Goal: Task Accomplishment & Management: Manage account settings

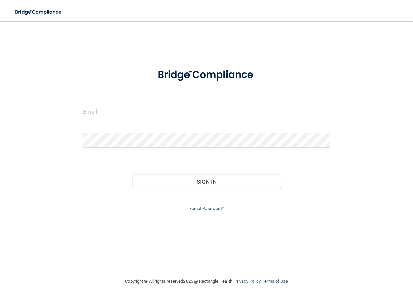
click at [131, 117] on input "email" at bounding box center [206, 111] width 247 height 15
type input "[EMAIL_ADDRESS][DOMAIN_NAME]"
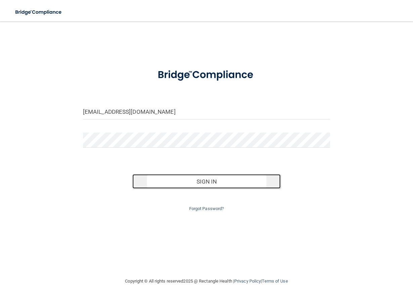
click at [190, 178] on button "Sign In" at bounding box center [206, 181] width 148 height 15
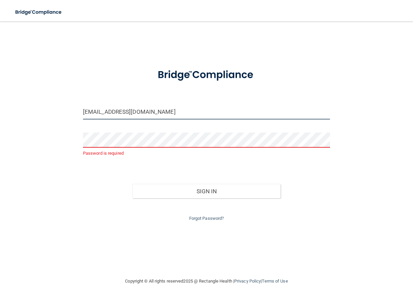
drag, startPoint x: 160, startPoint y: 110, endPoint x: 48, endPoint y: 124, distance: 113.4
click at [83, 120] on input "[EMAIL_ADDRESS][DOMAIN_NAME]" at bounding box center [206, 111] width 247 height 15
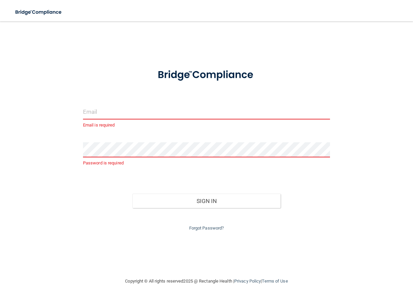
type input "[EMAIL_ADDRESS][DOMAIN_NAME]"
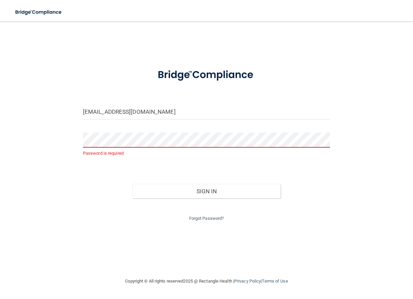
click at [137, 223] on div "[EMAIL_ADDRESS][DOMAIN_NAME] Password is required Invalid email/password. You d…" at bounding box center [206, 149] width 386 height 243
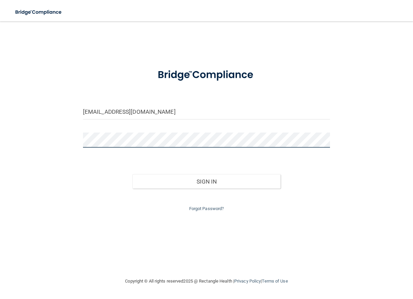
click at [132, 174] on button "Sign In" at bounding box center [206, 181] width 148 height 15
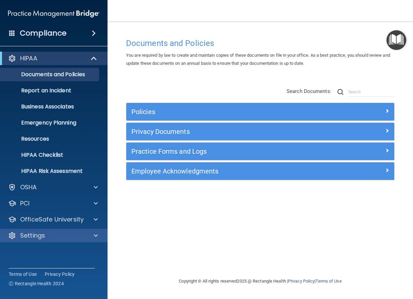
click at [85, 231] on div "Settings" at bounding box center [54, 235] width 108 height 13
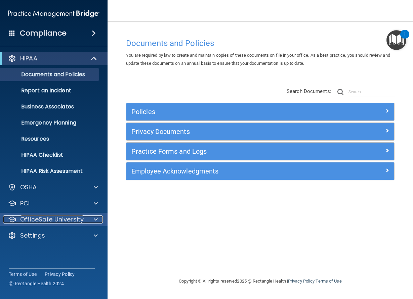
click at [83, 223] on div "OfficeSafe University" at bounding box center [44, 220] width 83 height 8
click at [87, 220] on div at bounding box center [94, 220] width 17 height 8
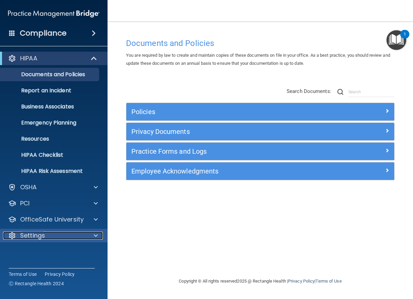
click at [95, 234] on span at bounding box center [96, 236] width 4 height 8
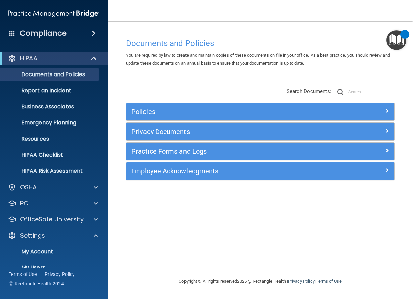
click at [100, 52] on div "HIPAA" at bounding box center [54, 58] width 108 height 13
drag, startPoint x: 92, startPoint y: 55, endPoint x: 96, endPoint y: 65, distance: 10.5
click at [92, 55] on span at bounding box center [95, 58] width 6 height 8
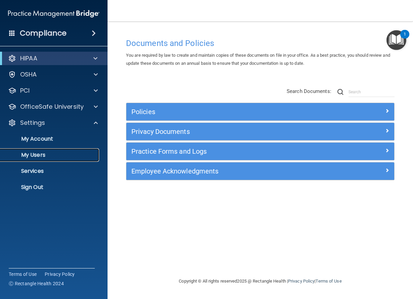
click at [66, 152] on p "My Users" at bounding box center [50, 155] width 92 height 7
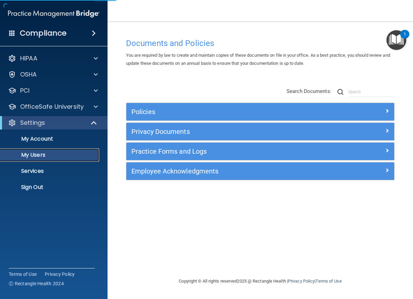
select select "20"
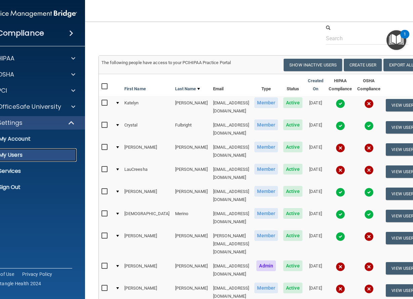
scroll to position [30, 0]
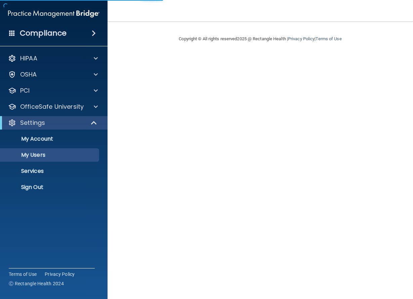
select select "20"
